Goal: Information Seeking & Learning: Learn about a topic

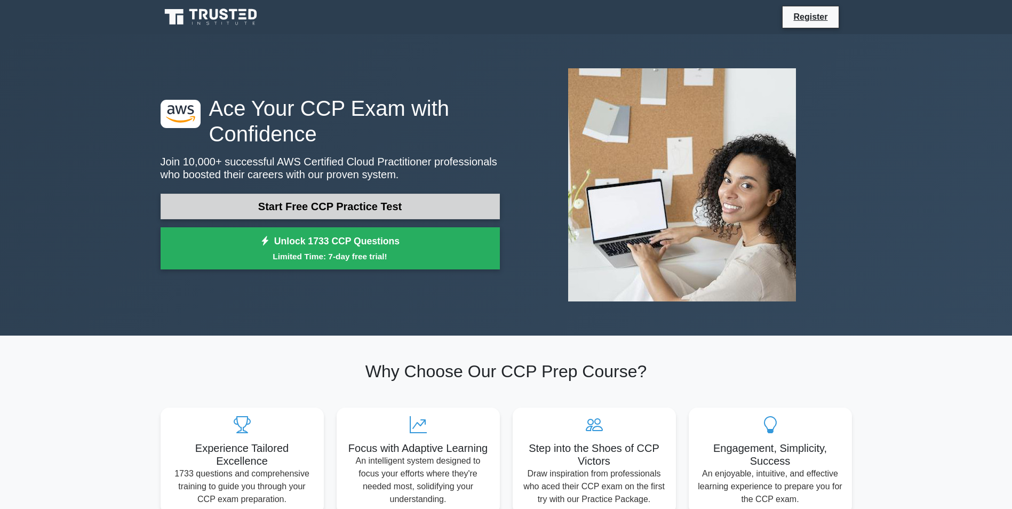
click at [387, 198] on link "Start Free CCP Practice Test" at bounding box center [330, 207] width 339 height 26
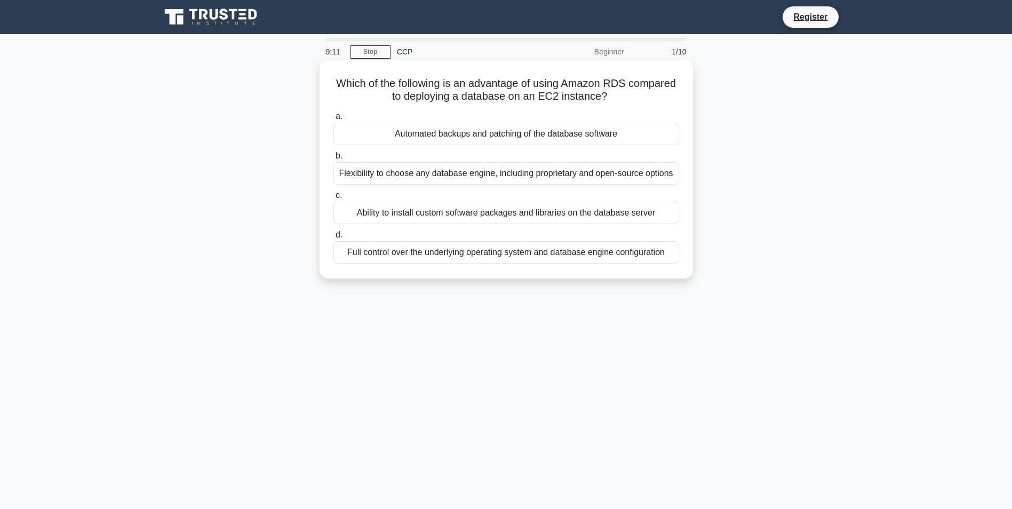
click at [413, 257] on div "Full control over the underlying operating system and database engine configura…" at bounding box center [506, 252] width 346 height 22
click at [333, 238] on input "d. Full control over the underlying operating system and database engine config…" at bounding box center [333, 234] width 0 height 7
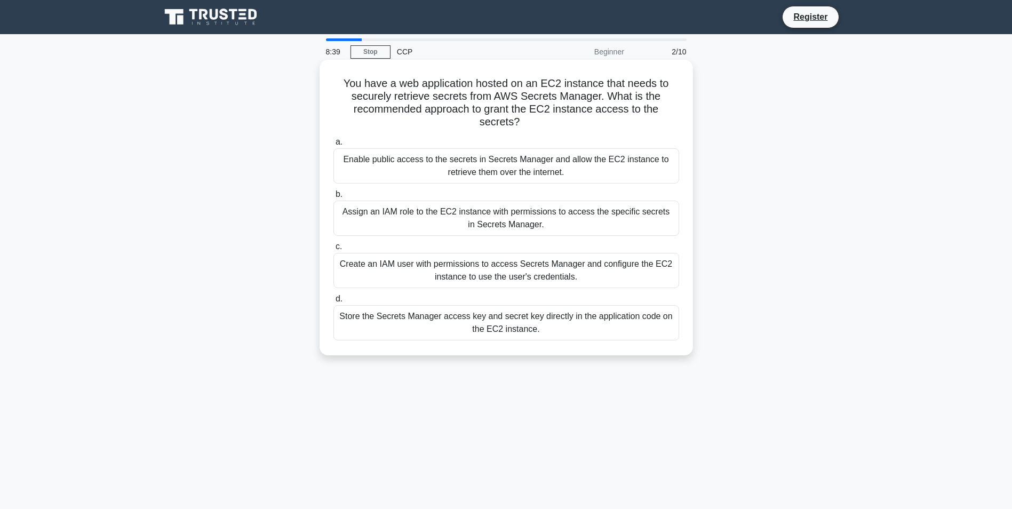
click at [492, 224] on div "Assign an IAM role to the EC2 instance with permissions to access the specific …" at bounding box center [506, 217] width 346 height 35
click at [333, 198] on input "b. Assign an IAM role to the EC2 instance with permissions to access the specif…" at bounding box center [333, 194] width 0 height 7
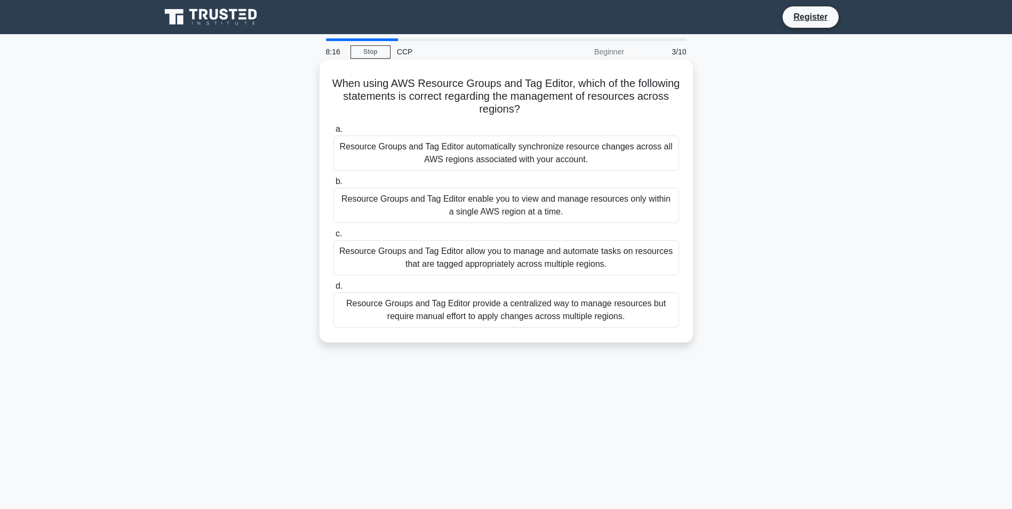
click at [488, 154] on div "Resource Groups and Tag Editor automatically synchronize resource changes acros…" at bounding box center [506, 152] width 346 height 35
click at [333, 133] on input "a. Resource Groups and Tag Editor automatically synchronize resource changes ac…" at bounding box center [333, 129] width 0 height 7
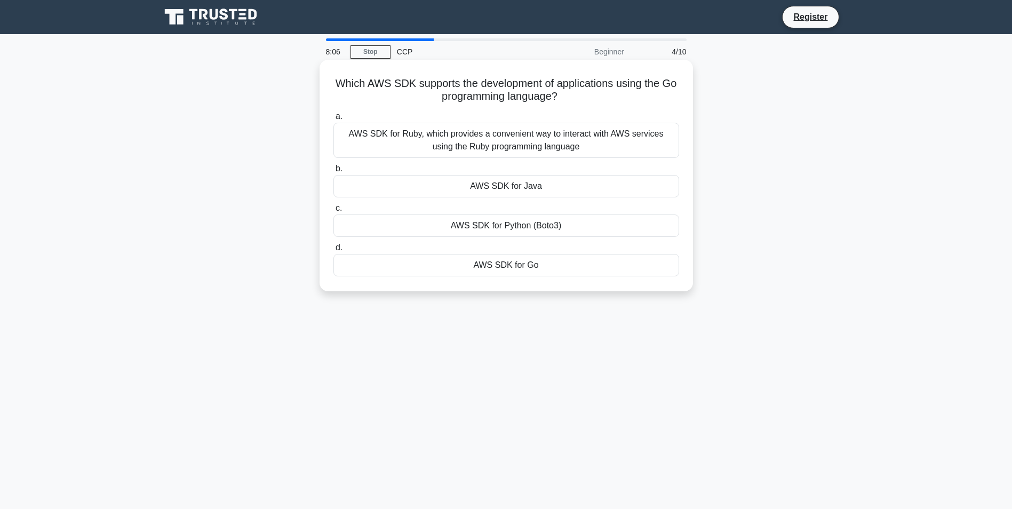
click at [502, 194] on div "AWS SDK for Java" at bounding box center [506, 186] width 346 height 22
click at [333, 172] on input "b. AWS SDK for Java" at bounding box center [333, 168] width 0 height 7
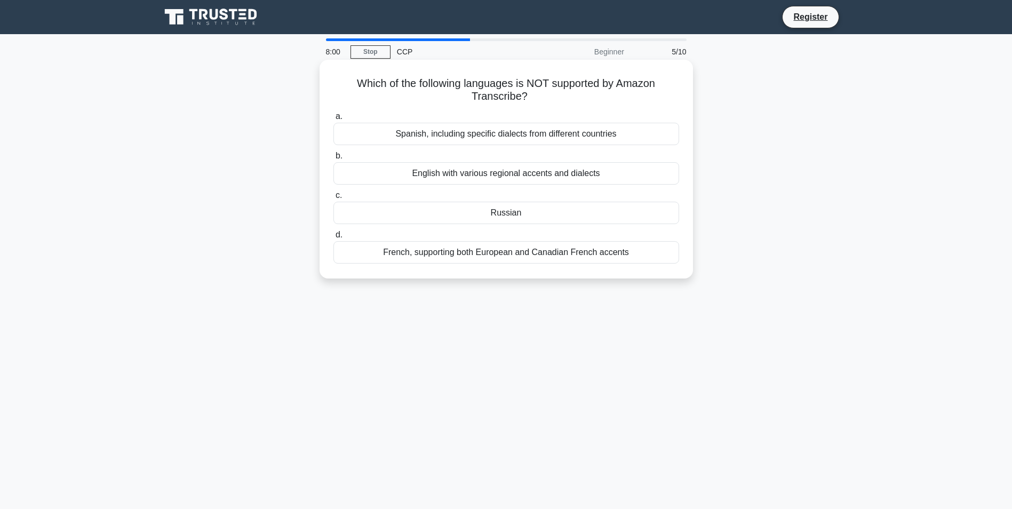
click at [499, 213] on div "Russian" at bounding box center [506, 213] width 346 height 22
click at [333, 199] on input "c. Russian" at bounding box center [333, 195] width 0 height 7
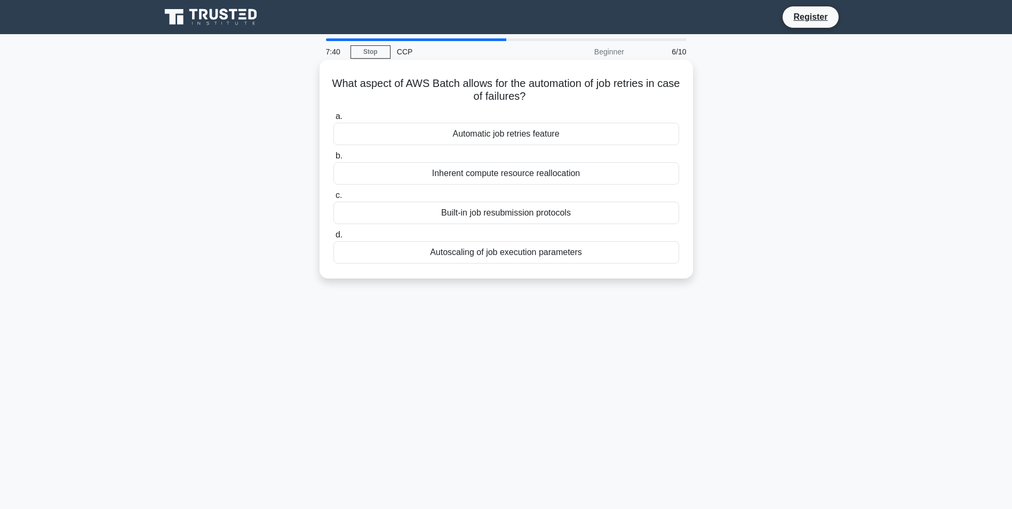
click at [488, 256] on div "Autoscaling of job execution parameters" at bounding box center [506, 252] width 346 height 22
click at [333, 238] on input "d. Autoscaling of job execution parameters" at bounding box center [333, 234] width 0 height 7
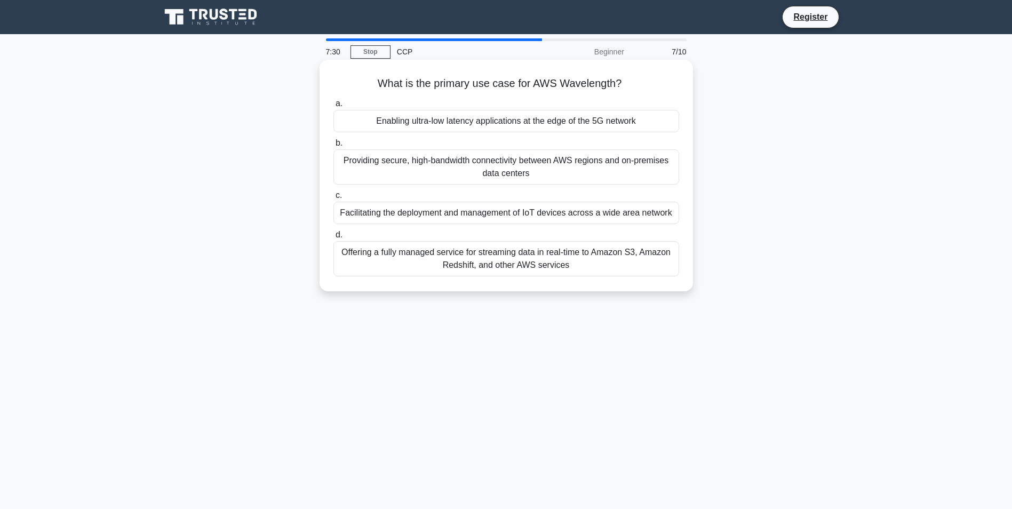
click at [469, 124] on div "Enabling ultra-low latency applications at the edge of the 5G network" at bounding box center [506, 121] width 346 height 22
click at [333, 107] on input "a. Enabling ultra-low latency applications at the edge of the 5G network" at bounding box center [333, 103] width 0 height 7
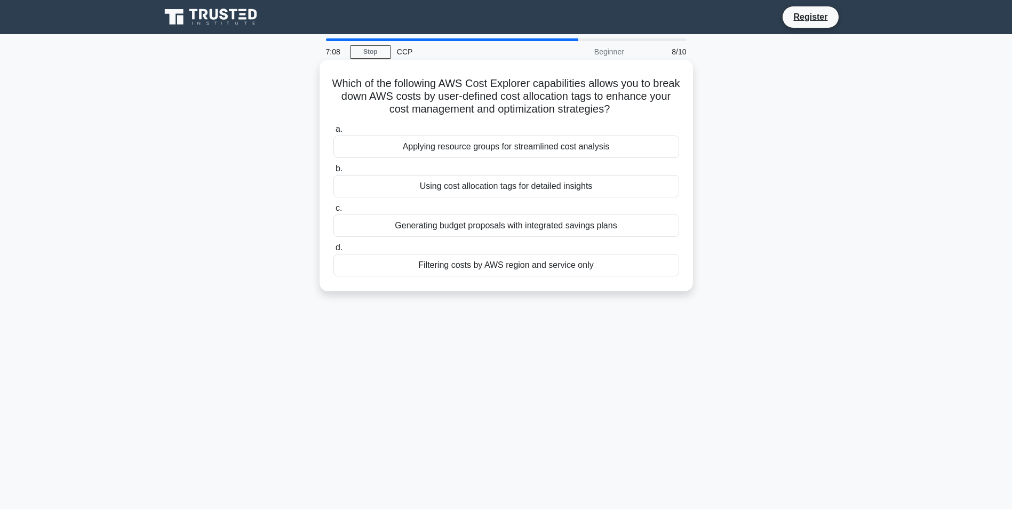
click at [485, 154] on div "Applying resource groups for streamlined cost analysis" at bounding box center [506, 146] width 346 height 22
click at [333, 133] on input "a. Applying resource groups for streamlined cost analysis" at bounding box center [333, 129] width 0 height 7
click at [508, 143] on div "AWS CloudFormation" at bounding box center [506, 146] width 346 height 22
click at [333, 133] on input "a. AWS CloudFormation" at bounding box center [333, 129] width 0 height 7
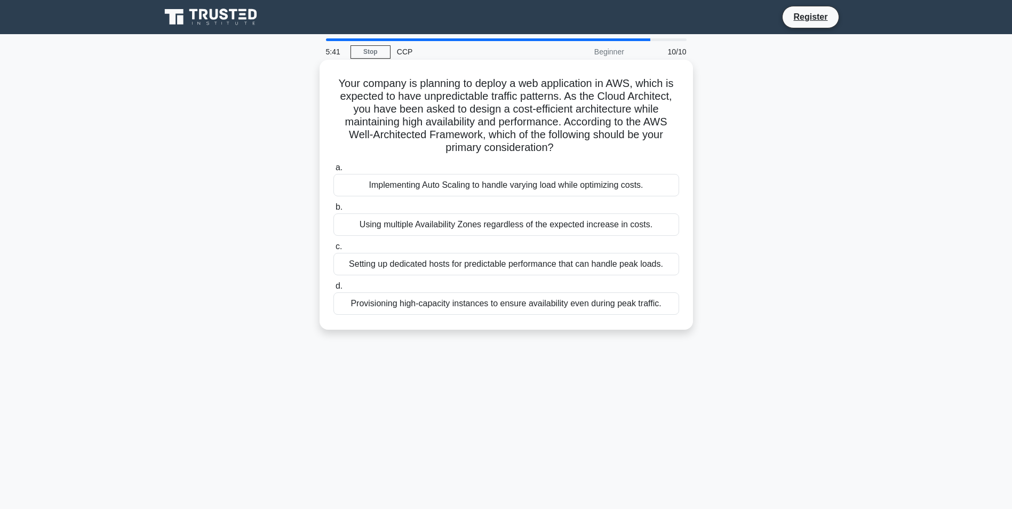
click at [491, 192] on div "Implementing Auto Scaling to handle varying load while optimizing costs." at bounding box center [506, 185] width 346 height 22
click at [333, 171] on input "a. Implementing Auto Scaling to handle varying load while optimizing costs." at bounding box center [333, 167] width 0 height 7
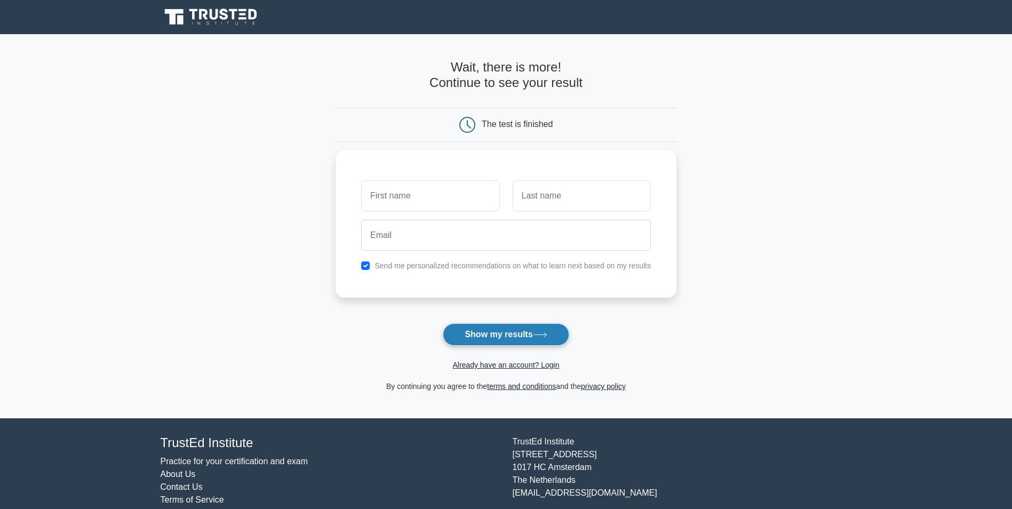
click at [484, 334] on button "Show my results" at bounding box center [506, 334] width 126 height 22
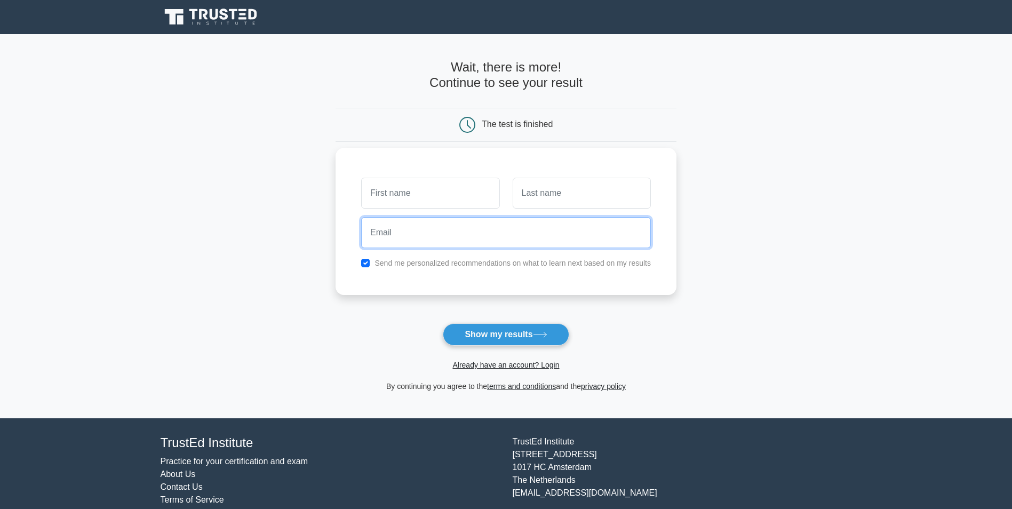
click at [388, 239] on input "email" at bounding box center [506, 232] width 290 height 31
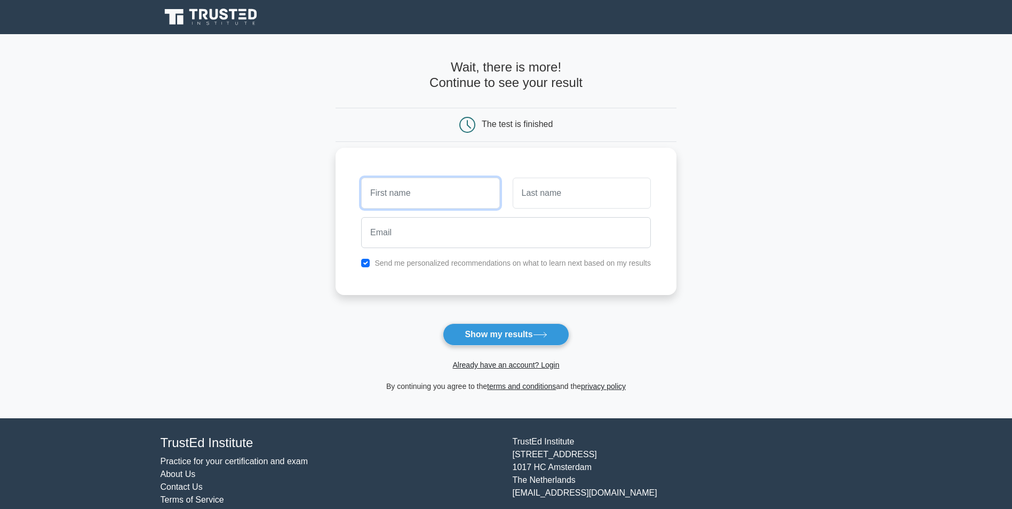
click at [408, 192] on input "text" at bounding box center [430, 193] width 138 height 31
type input "teeer"
click at [582, 202] on input "s" at bounding box center [581, 193] width 138 height 31
type input "sdfs"
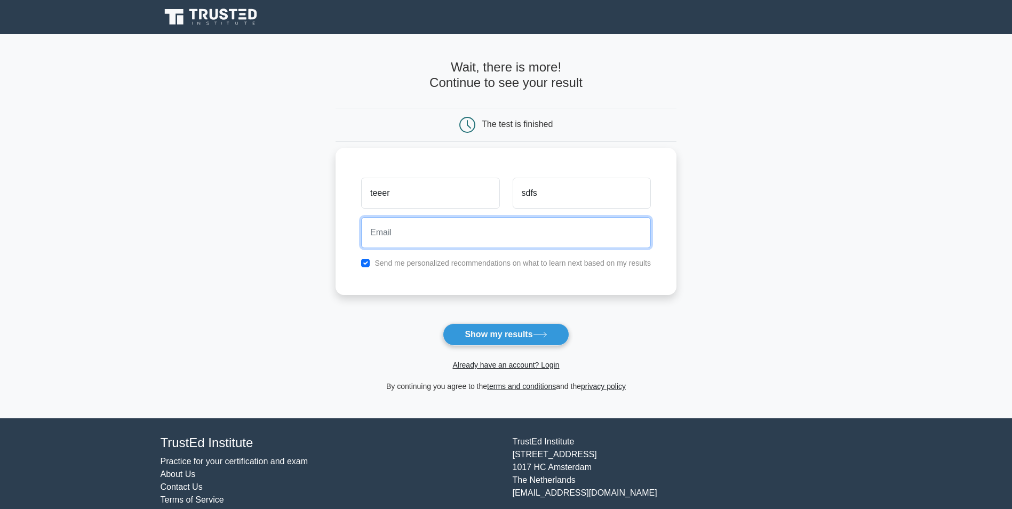
click at [419, 235] on input "email" at bounding box center [506, 232] width 290 height 31
click at [633, 274] on div "teeer sdfs Send me personalized recommendations on what to learn next based on …" at bounding box center [505, 221] width 341 height 147
click at [386, 228] on input "email" at bounding box center [506, 232] width 290 height 31
type input "test@email.com"
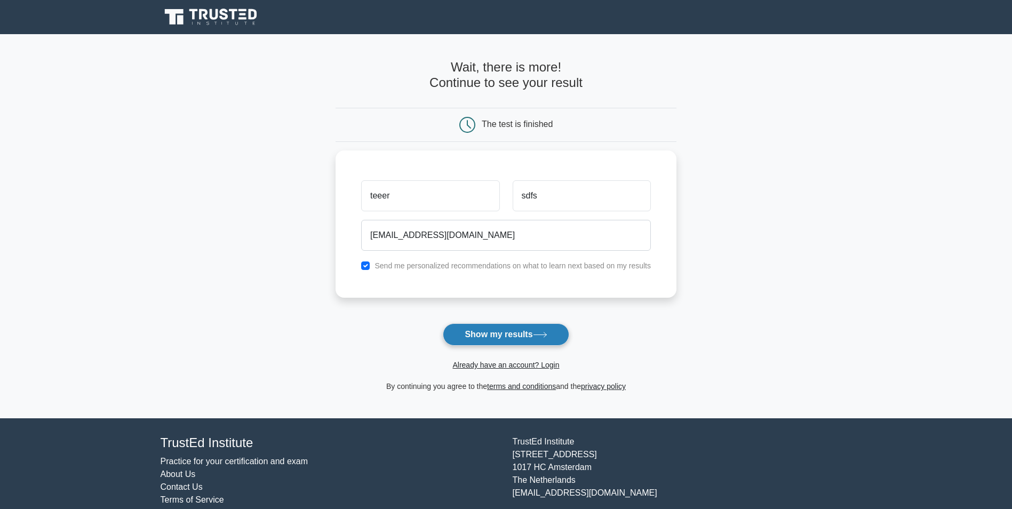
click at [492, 340] on button "Show my results" at bounding box center [506, 334] width 126 height 22
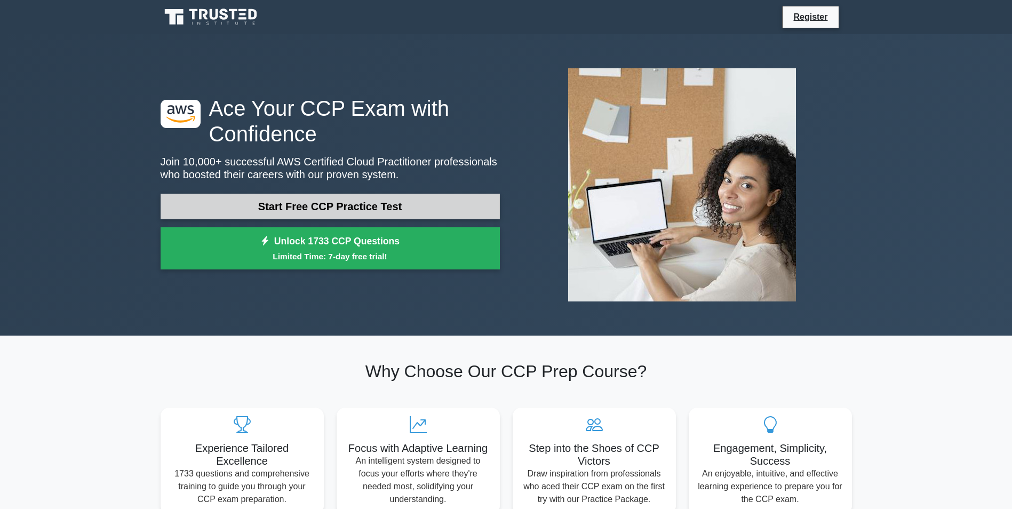
click at [291, 205] on link "Start Free CCP Practice Test" at bounding box center [330, 207] width 339 height 26
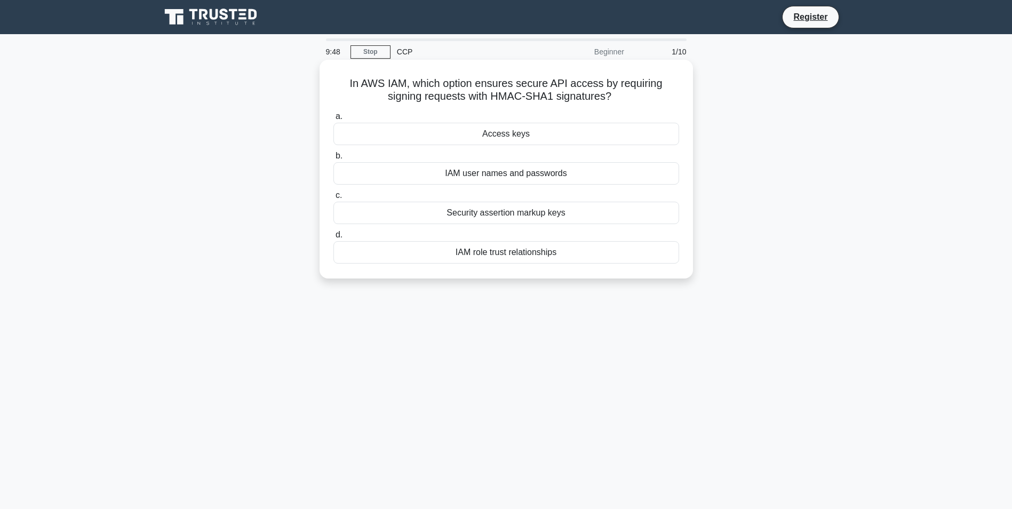
click at [488, 128] on div "Access keys" at bounding box center [506, 134] width 346 height 22
click at [333, 120] on input "a. Access keys" at bounding box center [333, 116] width 0 height 7
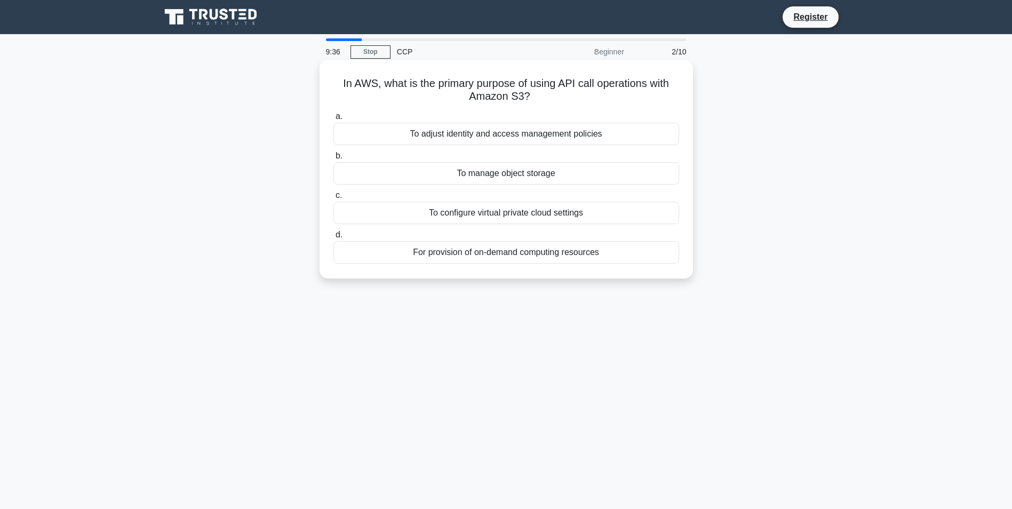
click at [521, 175] on div "To manage object storage" at bounding box center [506, 173] width 346 height 22
click at [333, 159] on input "b. To manage object storage" at bounding box center [333, 156] width 0 height 7
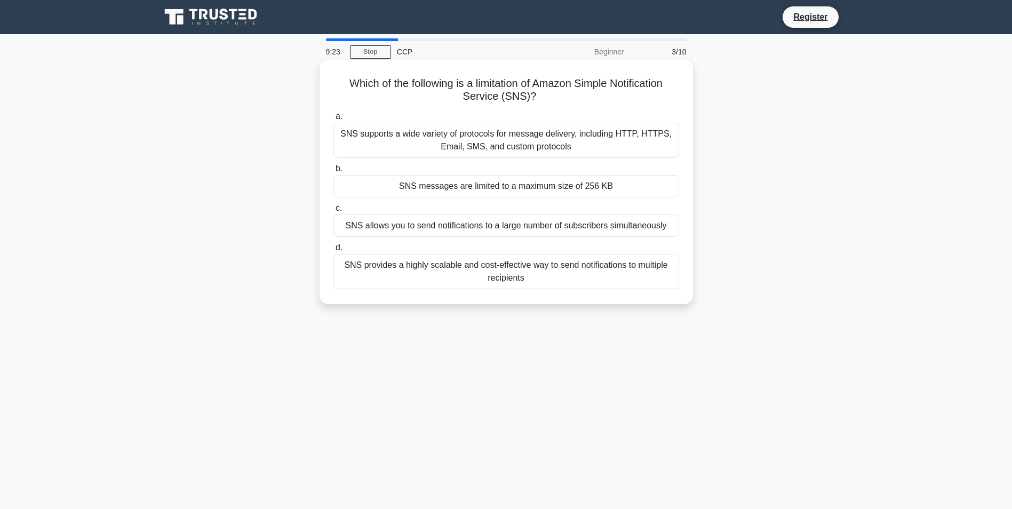
drag, startPoint x: 535, startPoint y: 93, endPoint x: 343, endPoint y: 77, distance: 192.1
click at [343, 77] on h5 "Which of the following is a limitation of Amazon Simple Notification Service (S…" at bounding box center [506, 90] width 348 height 27
copy h5 "Which of the following is a limitation of Amazon Simple Notification Service (S…"
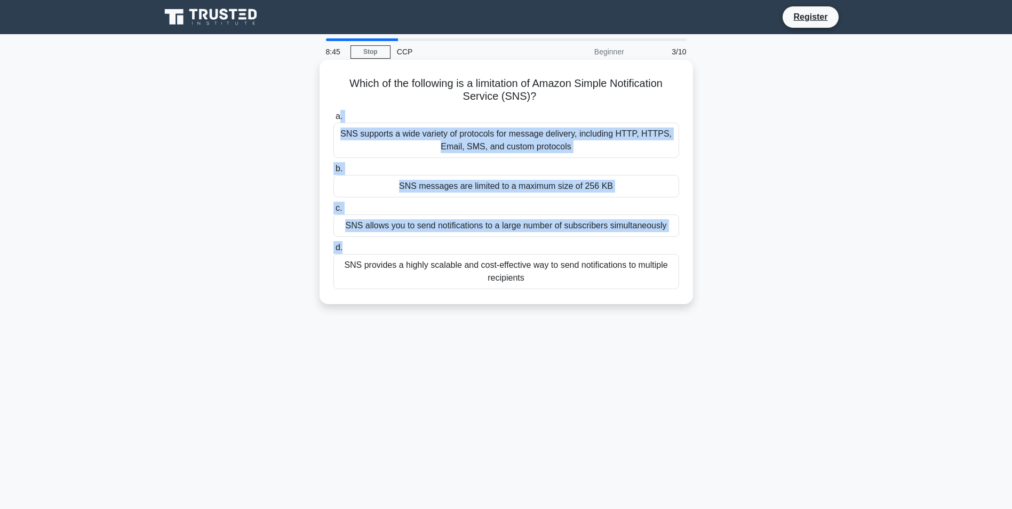
drag, startPoint x: 339, startPoint y: 120, endPoint x: 543, endPoint y: 243, distance: 239.0
click at [543, 243] on div "a. SNS supports a wide variety of protocols for message delivery, including HTT…" at bounding box center [506, 199] width 358 height 183
drag, startPoint x: 543, startPoint y: 243, endPoint x: 547, endPoint y: 237, distance: 6.7
click at [547, 237] on div "SNS allows you to send notifications to a large number of subscribers simultane…" at bounding box center [506, 225] width 346 height 22
click at [333, 212] on input "c. SNS allows you to send notifications to a large number of subscribers simult…" at bounding box center [333, 208] width 0 height 7
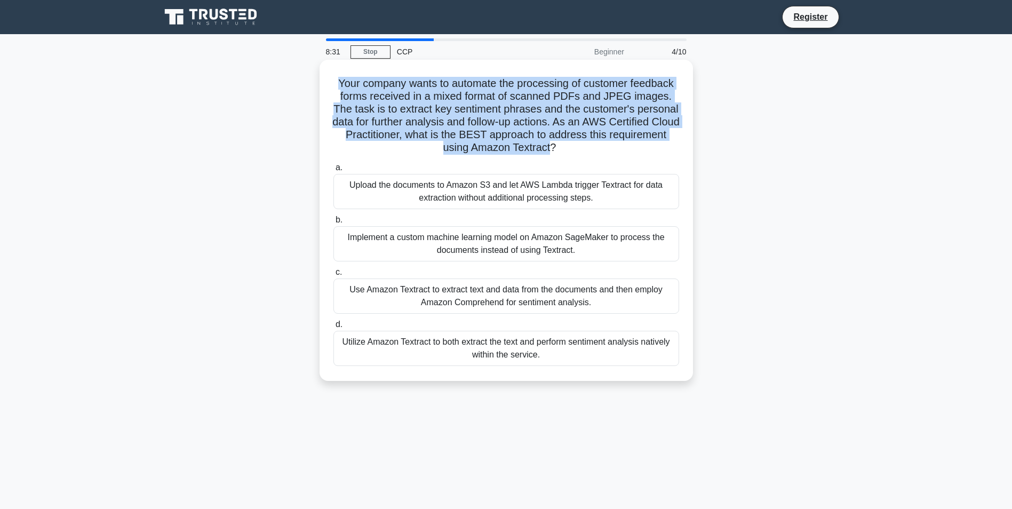
drag, startPoint x: 584, startPoint y: 145, endPoint x: 335, endPoint y: 79, distance: 257.4
click at [335, 79] on h5 "Your company wants to automate the processing of customer feedback forms receiv…" at bounding box center [506, 116] width 348 height 78
copy h5 "Your company wants to automate the processing of customer feedback forms receiv…"
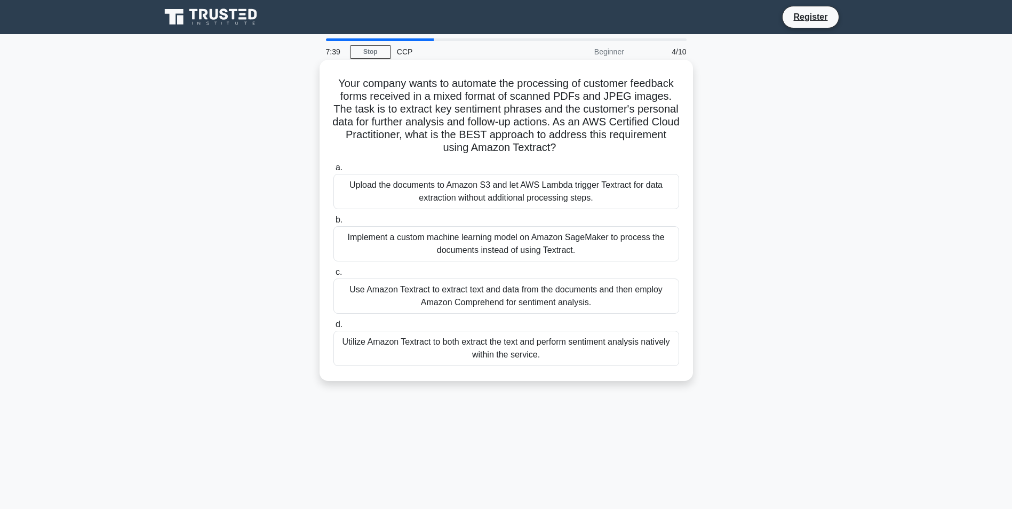
click at [441, 188] on div "Upload the documents to Amazon S3 and let AWS Lambda trigger Textract for data …" at bounding box center [506, 191] width 346 height 35
click at [333, 171] on input "a. Upload the documents to Amazon S3 and let AWS Lambda trigger Textract for da…" at bounding box center [333, 167] width 0 height 7
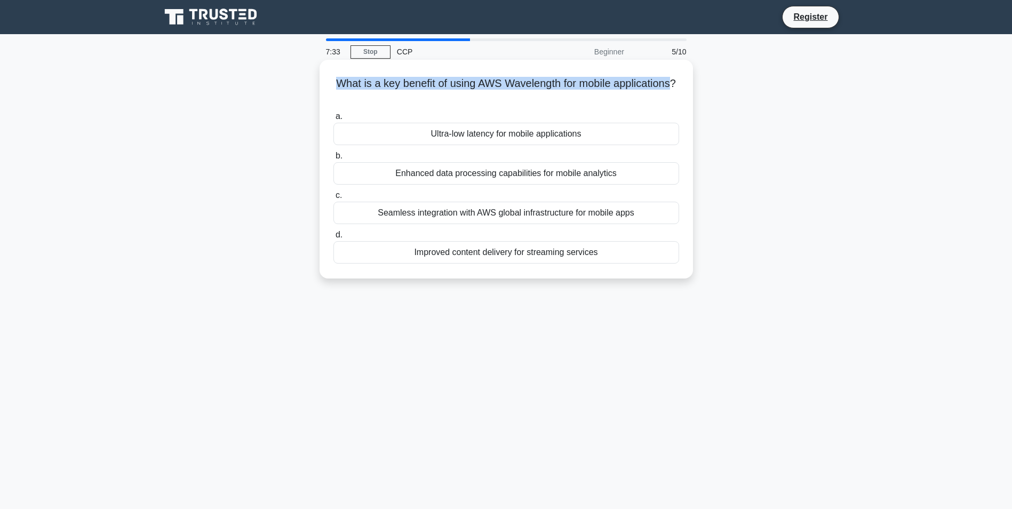
drag, startPoint x: 526, startPoint y: 94, endPoint x: 366, endPoint y: 80, distance: 160.6
click at [366, 80] on h5 "What is a key benefit of using AWS Wavelength for mobile applications? .spinner…" at bounding box center [506, 90] width 348 height 27
copy h5 "What is a key benefit of using AWS Wavelength for mobile applications"
click at [512, 134] on div "Ultra-low latency for mobile applications" at bounding box center [506, 134] width 346 height 22
click at [333, 120] on input "a. Ultra-low latency for mobile applications" at bounding box center [333, 116] width 0 height 7
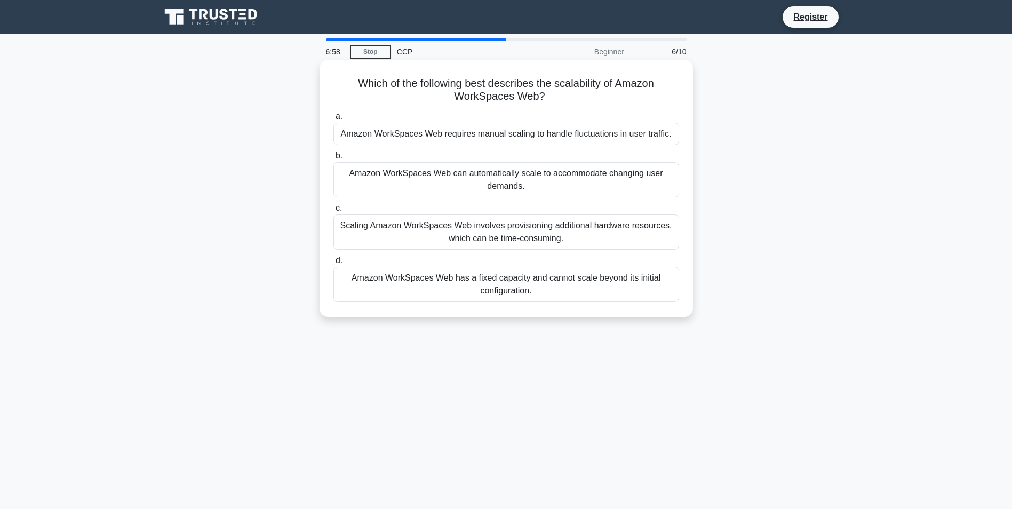
drag, startPoint x: 355, startPoint y: 80, endPoint x: 623, endPoint y: 290, distance: 340.4
click at [623, 290] on div "Which of the following best describes the scalability of Amazon WorkSpaces Web?…" at bounding box center [506, 188] width 365 height 248
copy div "Which of the following best describes the scalability of Amazon WorkSpaces Web?…"
click at [389, 170] on div "Amazon WorkSpaces Web can automatically scale to accommodate changing user dema…" at bounding box center [506, 179] width 346 height 35
click at [333, 159] on input "b. Amazon WorkSpaces Web can automatically scale to accommodate changing user d…" at bounding box center [333, 156] width 0 height 7
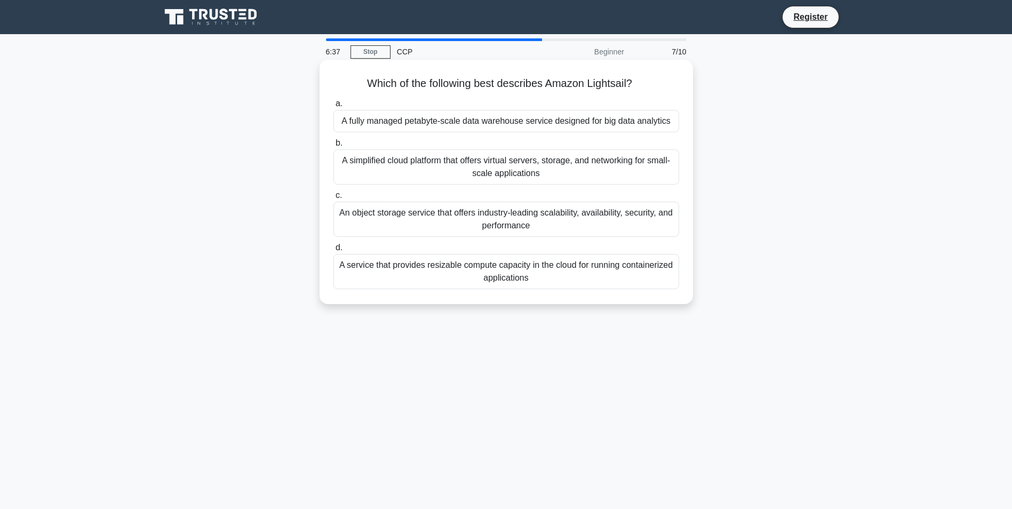
drag, startPoint x: 364, startPoint y: 82, endPoint x: 534, endPoint y: 282, distance: 262.6
click at [534, 282] on div "Which of the following best describes Amazon Lightsail? .spinner_0XTQ{transform…" at bounding box center [506, 182] width 365 height 236
copy div "Which of the following best describes Amazon Lightsail? .spinner_0XTQ{transform…"
click at [382, 162] on div "A simplified cloud platform that offers virtual servers, storage, and networkin…" at bounding box center [506, 166] width 346 height 35
click at [333, 147] on input "b. A simplified cloud platform that offers virtual servers, storage, and networ…" at bounding box center [333, 143] width 0 height 7
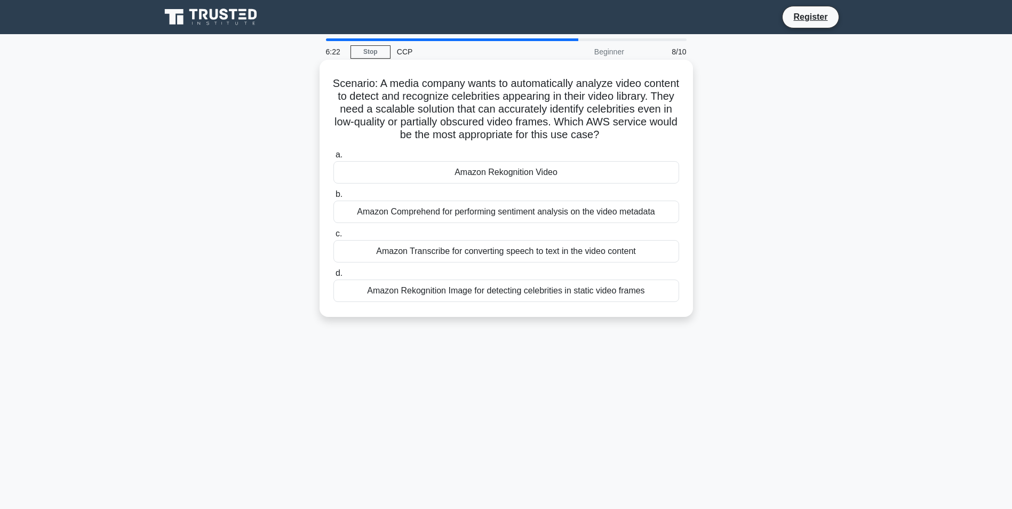
drag, startPoint x: 347, startPoint y: 82, endPoint x: 654, endPoint y: 292, distance: 372.4
click at [654, 292] on div "Scenario: A media company wants to automatically analyze video content to detec…" at bounding box center [506, 188] width 365 height 248
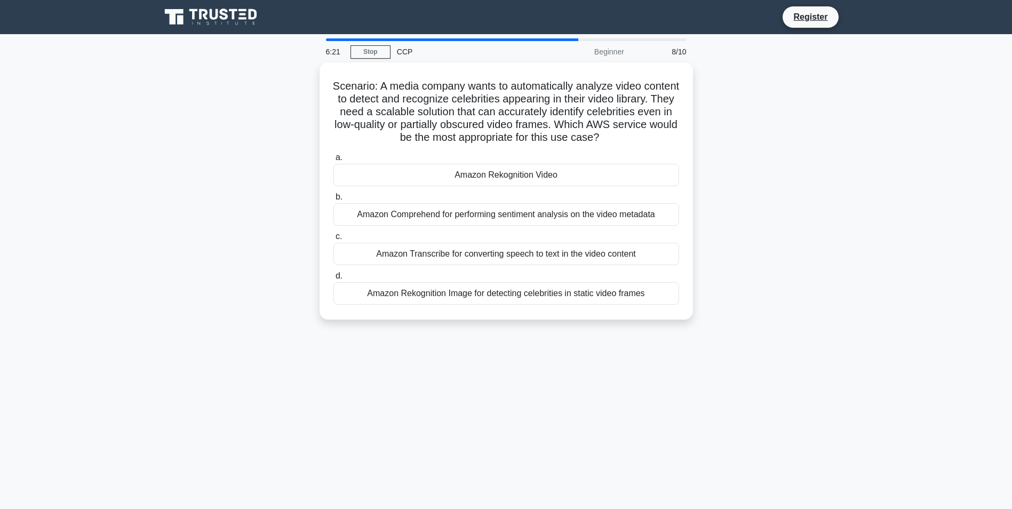
copy div "Scenario: A media company wants to automatically analyze video content to detec…"
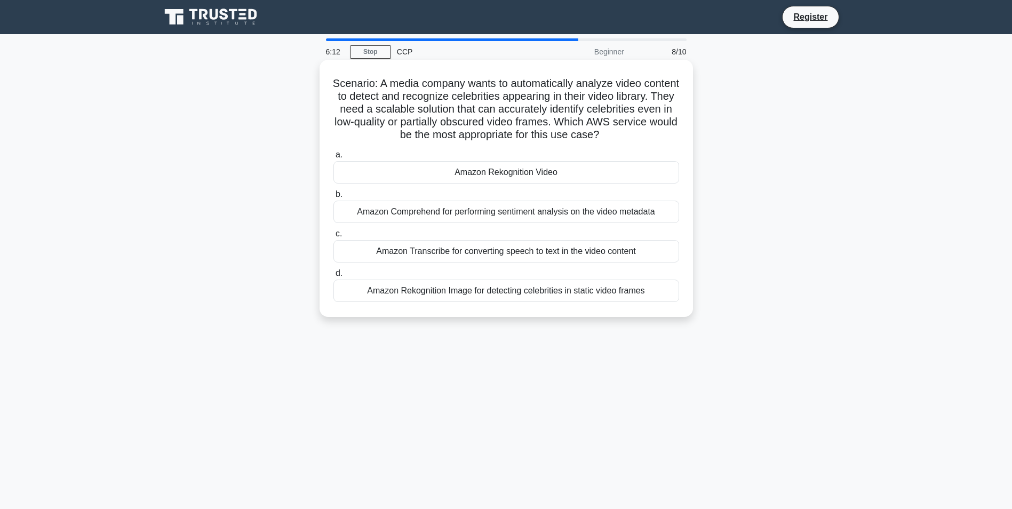
click at [488, 179] on div "Amazon Rekognition Video" at bounding box center [506, 172] width 346 height 22
click at [333, 158] on input "a. Amazon Rekognition Video" at bounding box center [333, 154] width 0 height 7
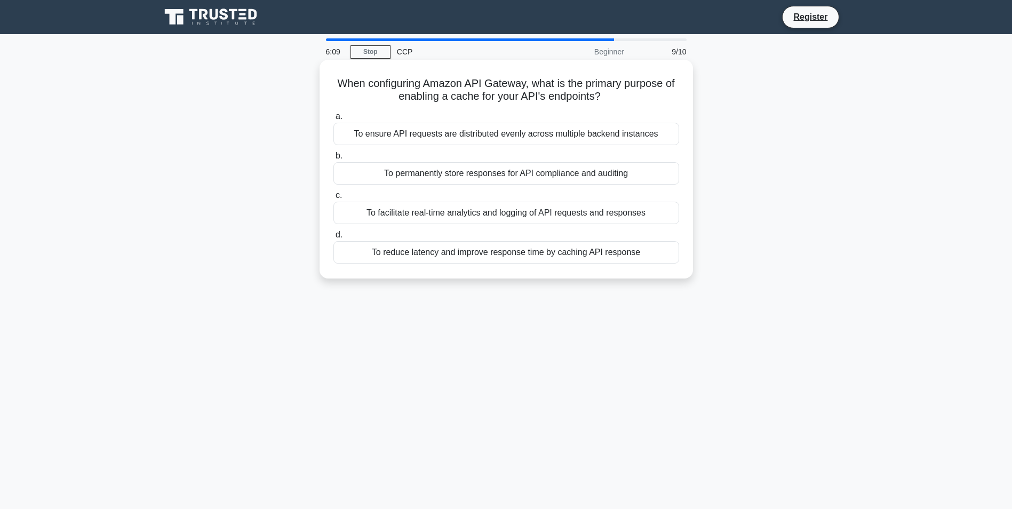
drag, startPoint x: 339, startPoint y: 82, endPoint x: 642, endPoint y: 262, distance: 352.4
click at [642, 262] on div "When configuring Amazon API Gateway, what is the primary purpose of enabling a …" at bounding box center [506, 169] width 365 height 210
copy div "When configuring Amazon API Gateway, what is the primary purpose of enabling a …"
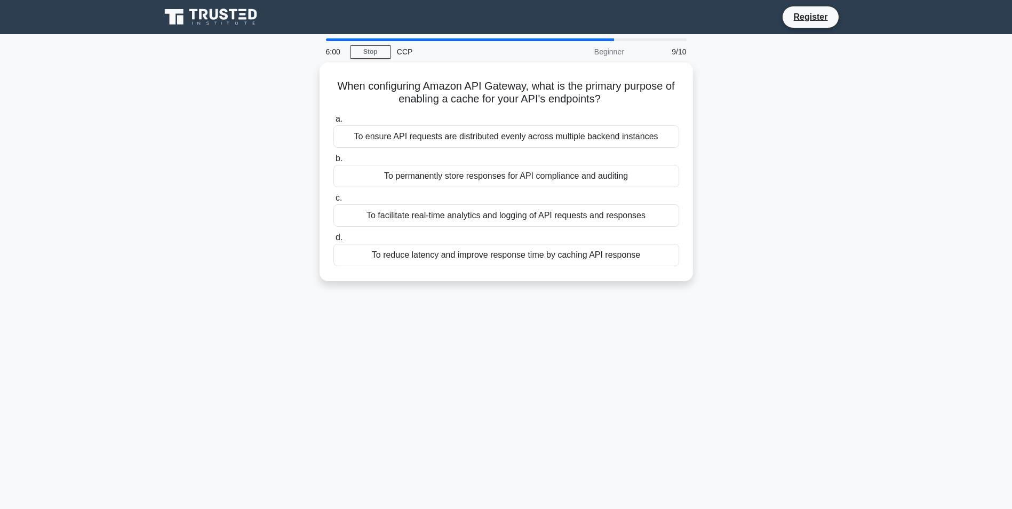
click at [442, 341] on div "6:00 Stop CCP Beginner 9/10 When configuring Amazon API Gateway, what is the pr…" at bounding box center [506, 304] width 704 height 533
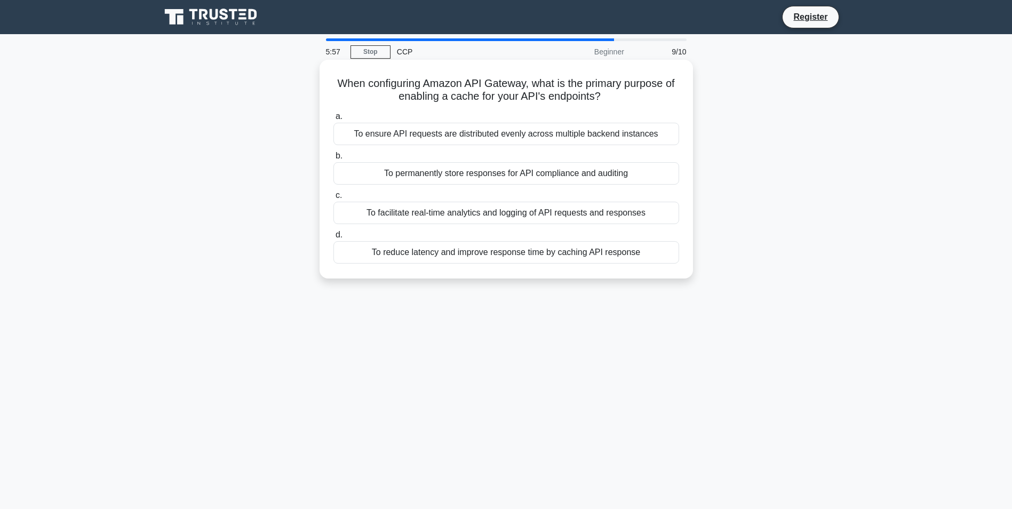
click at [468, 253] on div "To reduce latency and improve response time by caching API response" at bounding box center [506, 252] width 346 height 22
click at [333, 238] on input "d. To reduce latency and improve response time by caching API response" at bounding box center [333, 234] width 0 height 7
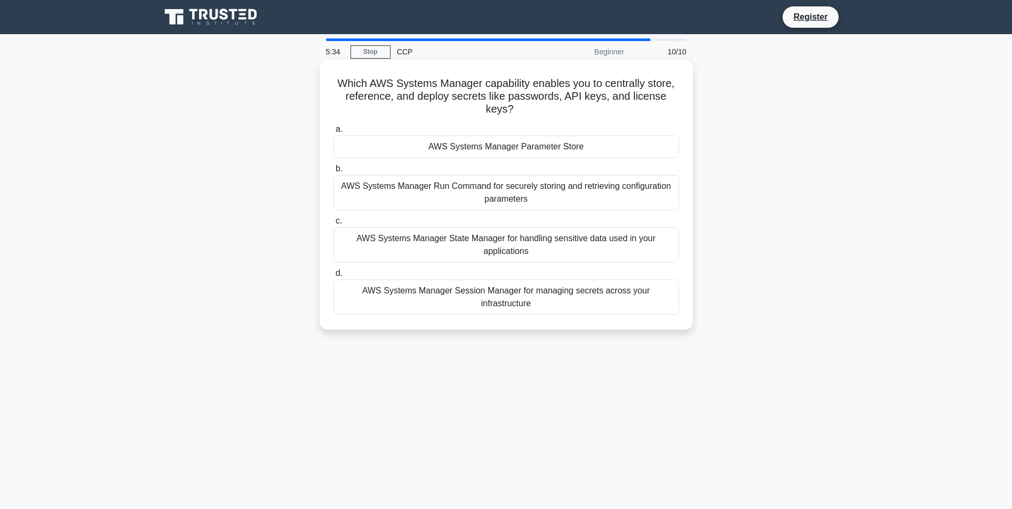
drag, startPoint x: 332, startPoint y: 82, endPoint x: 675, endPoint y: 295, distance: 404.1
click at [675, 295] on div "Which AWS Systems Manager capability enables you to centrally store, reference,…" at bounding box center [506, 194] width 365 height 261
copy div "Which AWS Systems Manager capability enables you to centrally store, reference,…"
click at [446, 148] on div "AWS Systems Manager Parameter Store" at bounding box center [506, 146] width 346 height 22
click at [333, 133] on input "a. AWS Systems Manager Parameter Store" at bounding box center [333, 129] width 0 height 7
